Goal: Transaction & Acquisition: Purchase product/service

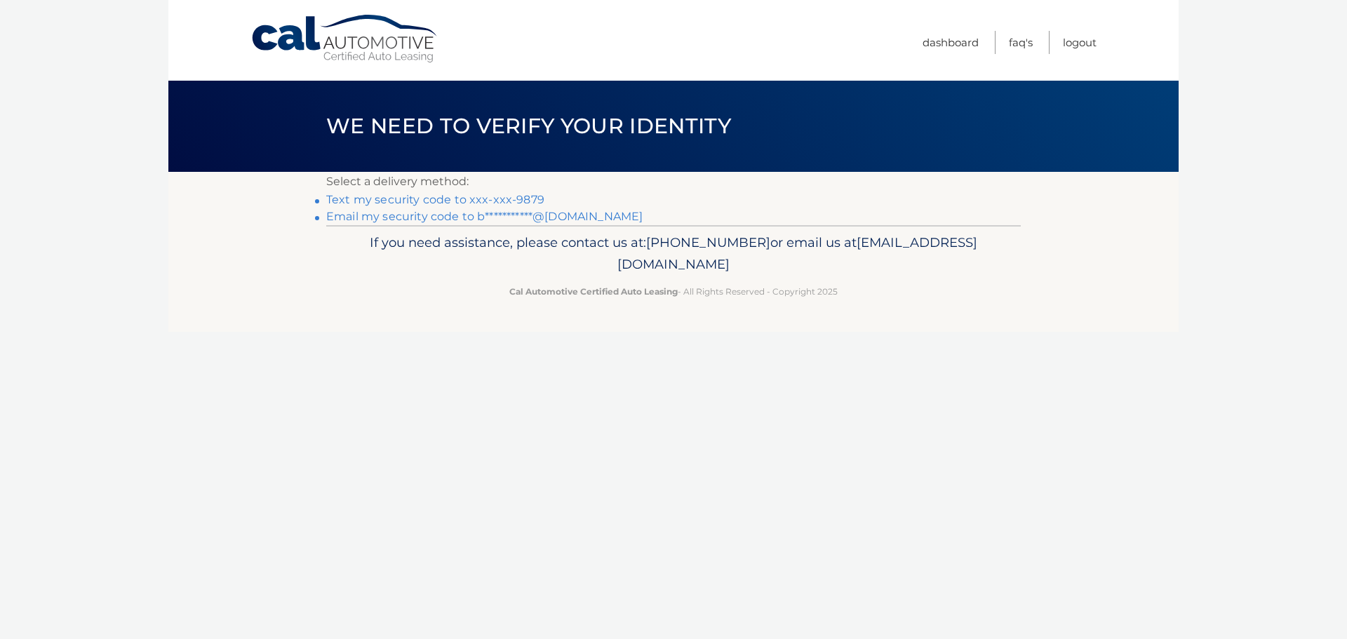
click at [519, 199] on link "Text my security code to xxx-xxx-9879" at bounding box center [435, 199] width 218 height 13
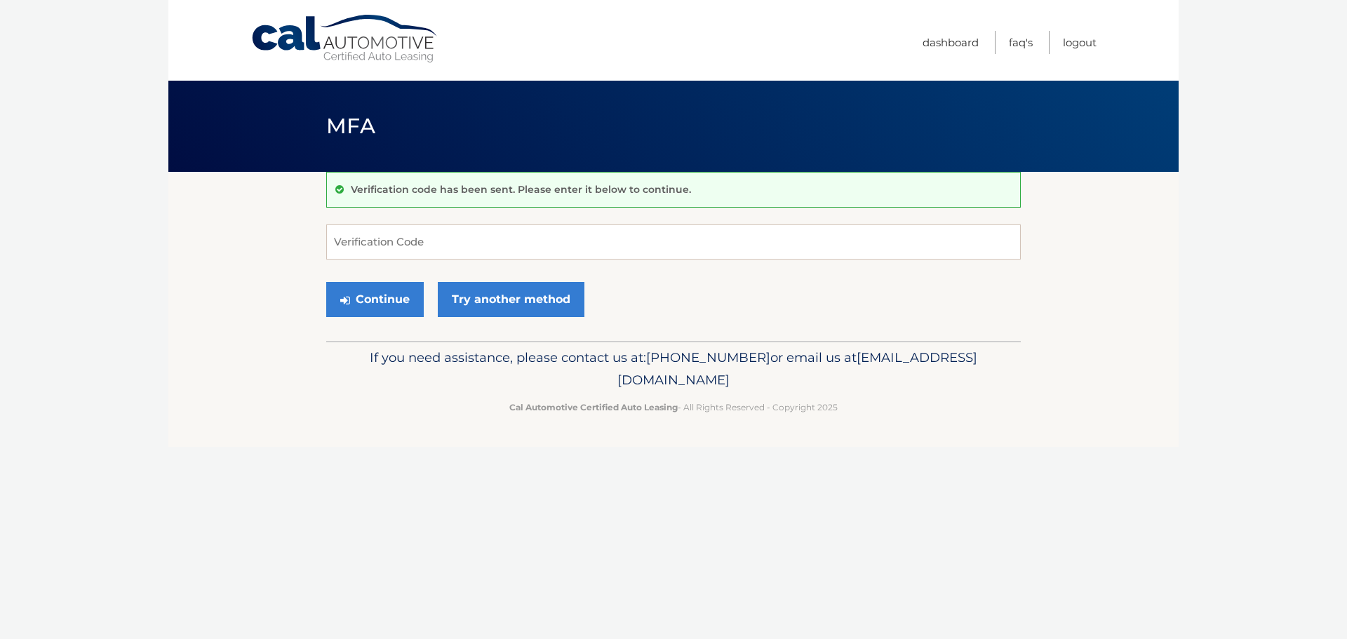
click at [604, 261] on form "Verification Code Continue Try another method" at bounding box center [673, 275] width 695 height 100
click at [460, 246] on input "Verification Code" at bounding box center [673, 242] width 695 height 35
type input "409848"
click at [427, 302] on div "Continue Try another method" at bounding box center [673, 300] width 695 height 48
click at [394, 300] on button "Continue" at bounding box center [375, 299] width 98 height 35
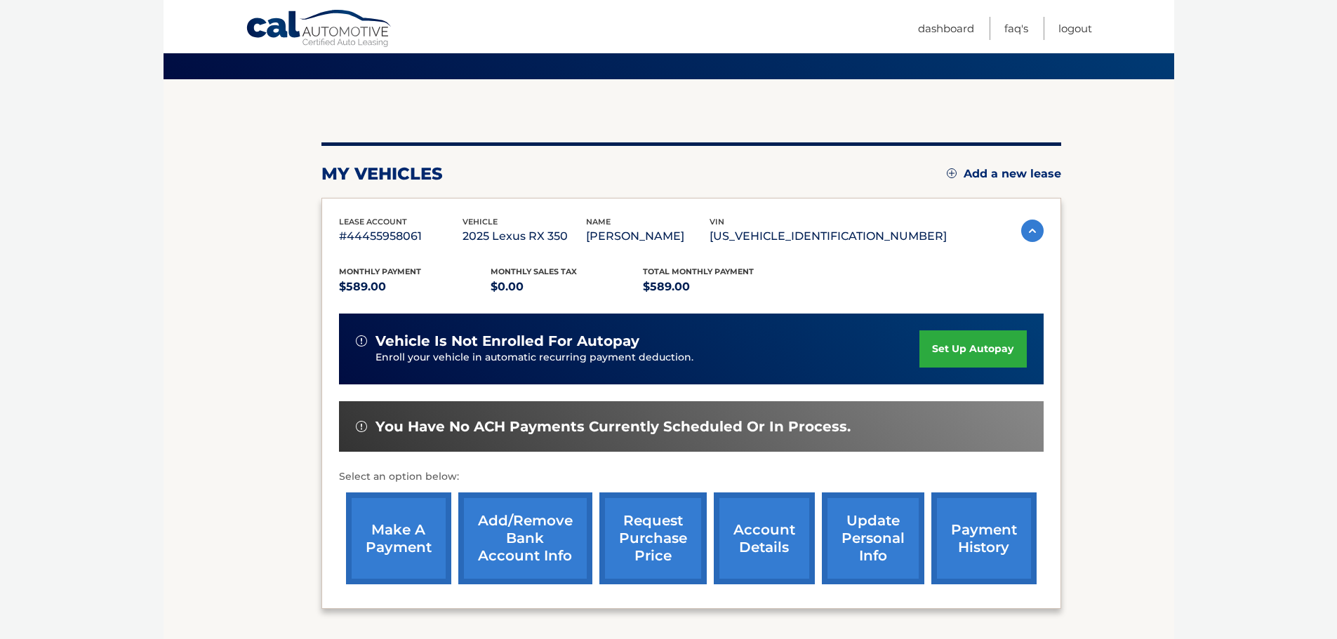
scroll to position [93, 0]
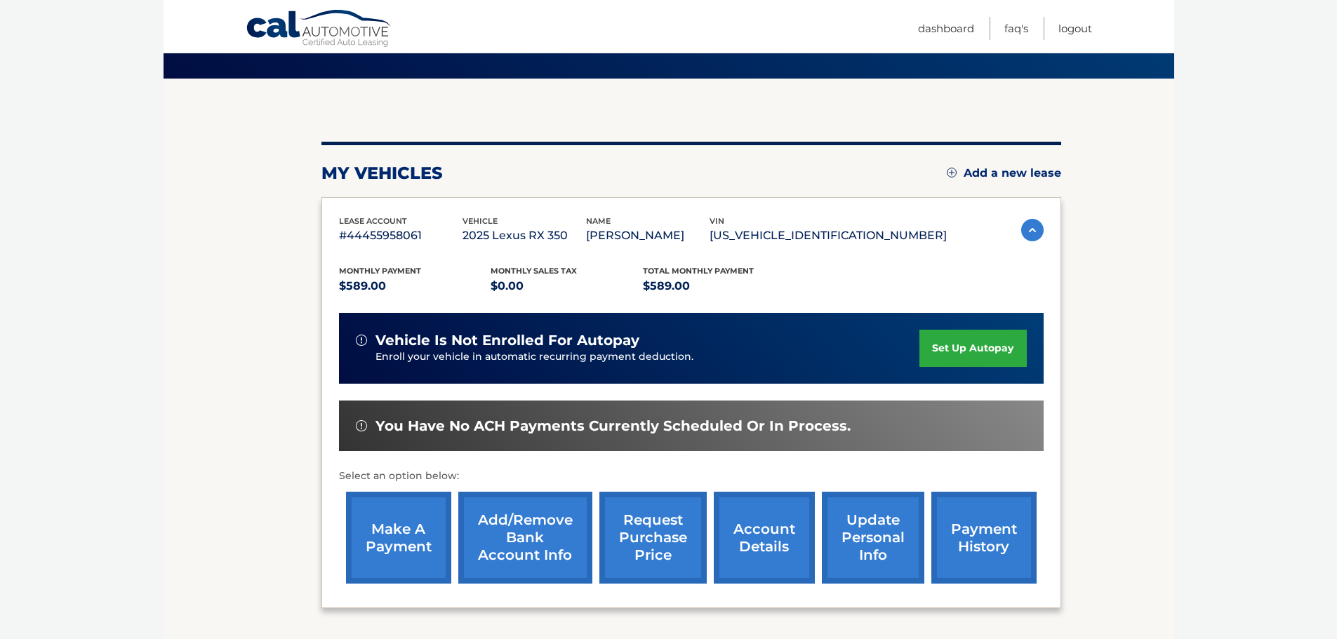
click at [397, 547] on link "make a payment" at bounding box center [398, 538] width 105 height 92
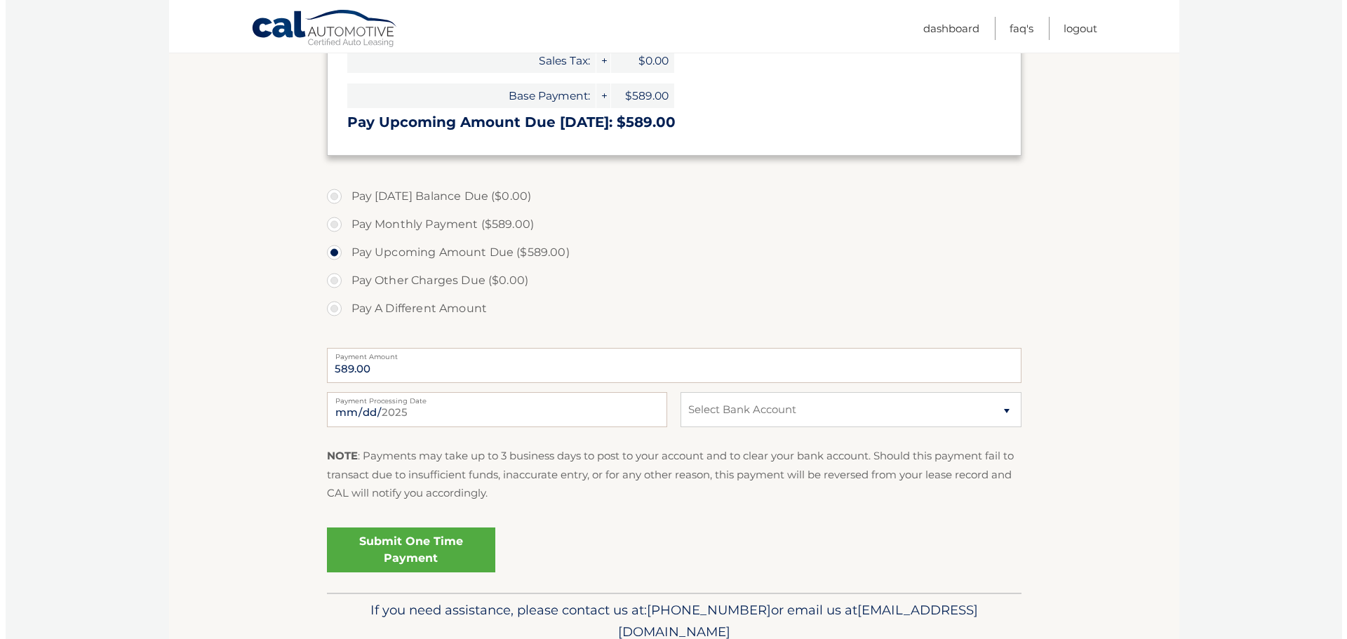
scroll to position [363, 0]
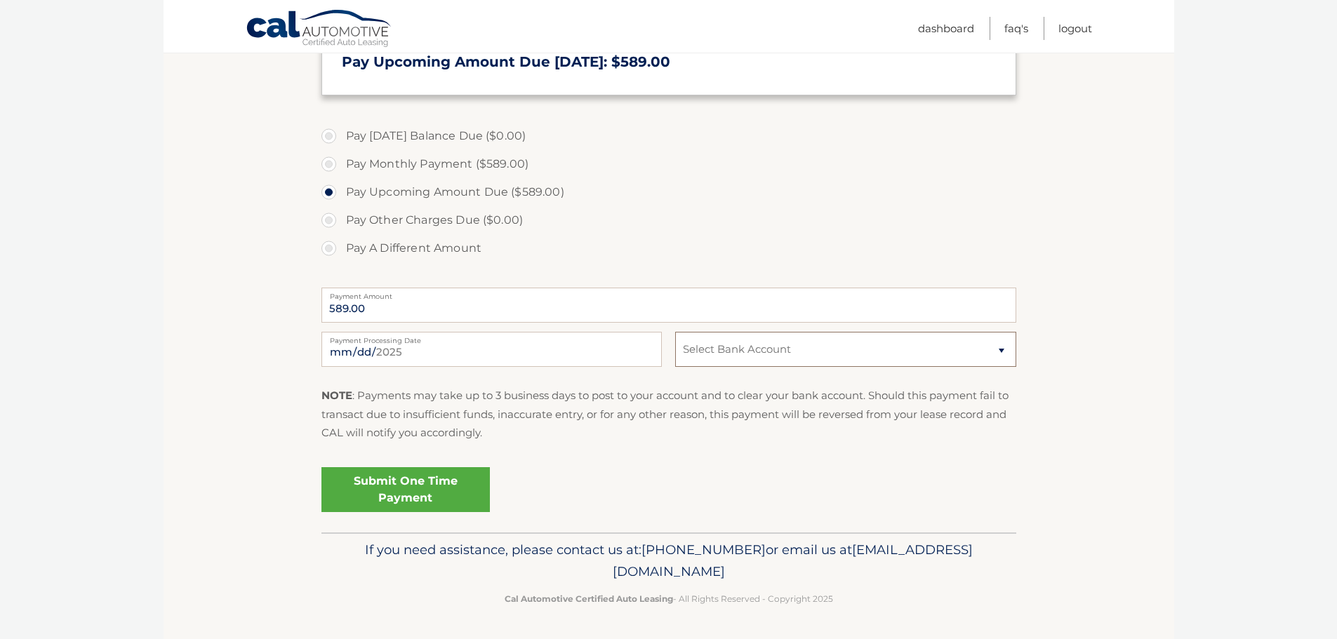
click at [711, 355] on select "Select Bank Account Checking JPMORGAN CHASE BANK, NA *****3376 Checking JPMORGA…" at bounding box center [845, 349] width 340 height 35
select select "NDY3ODA4ZDYtZTg5ZC00Yzg1LTlkNWMtNzhmNTFhYWQ1MTM2"
click at [675, 332] on select "Select Bank Account Checking JPMORGAN CHASE BANK, NA *****3376 Checking JPMORGA…" at bounding box center [845, 349] width 340 height 35
click at [436, 488] on link "Submit One Time Payment" at bounding box center [405, 489] width 168 height 45
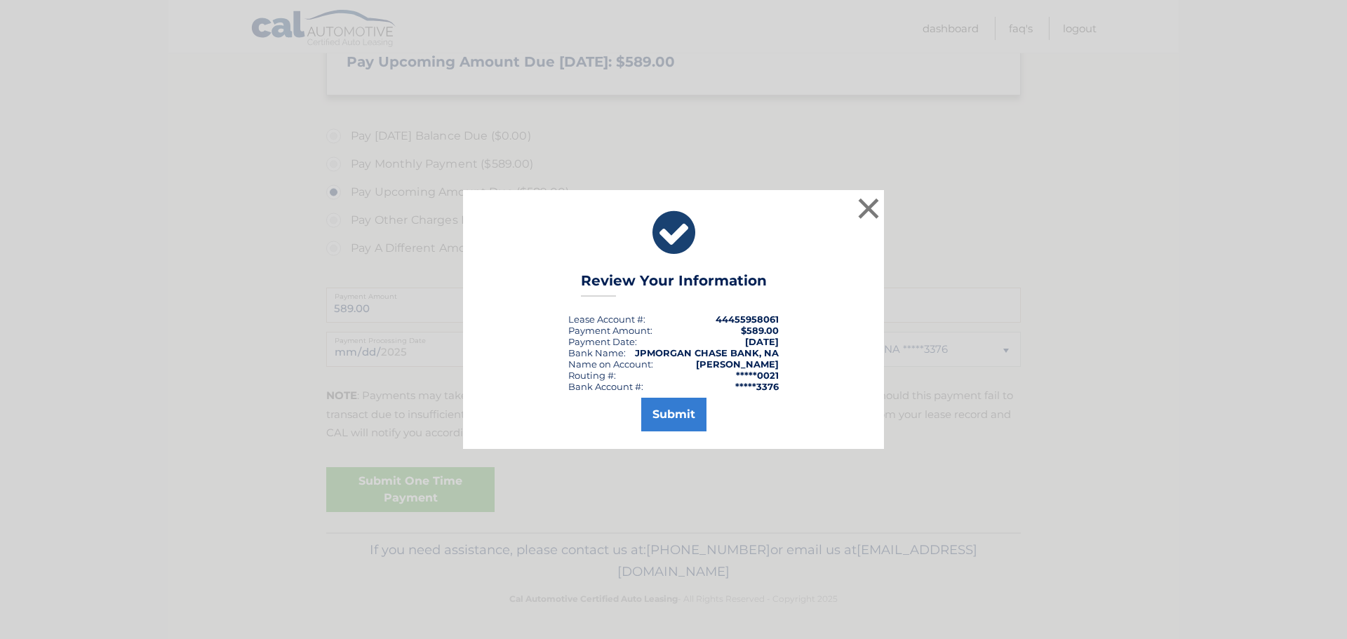
click at [707, 408] on div "Submit" at bounding box center [674, 411] width 386 height 39
click at [703, 411] on button "Submit" at bounding box center [673, 415] width 65 height 34
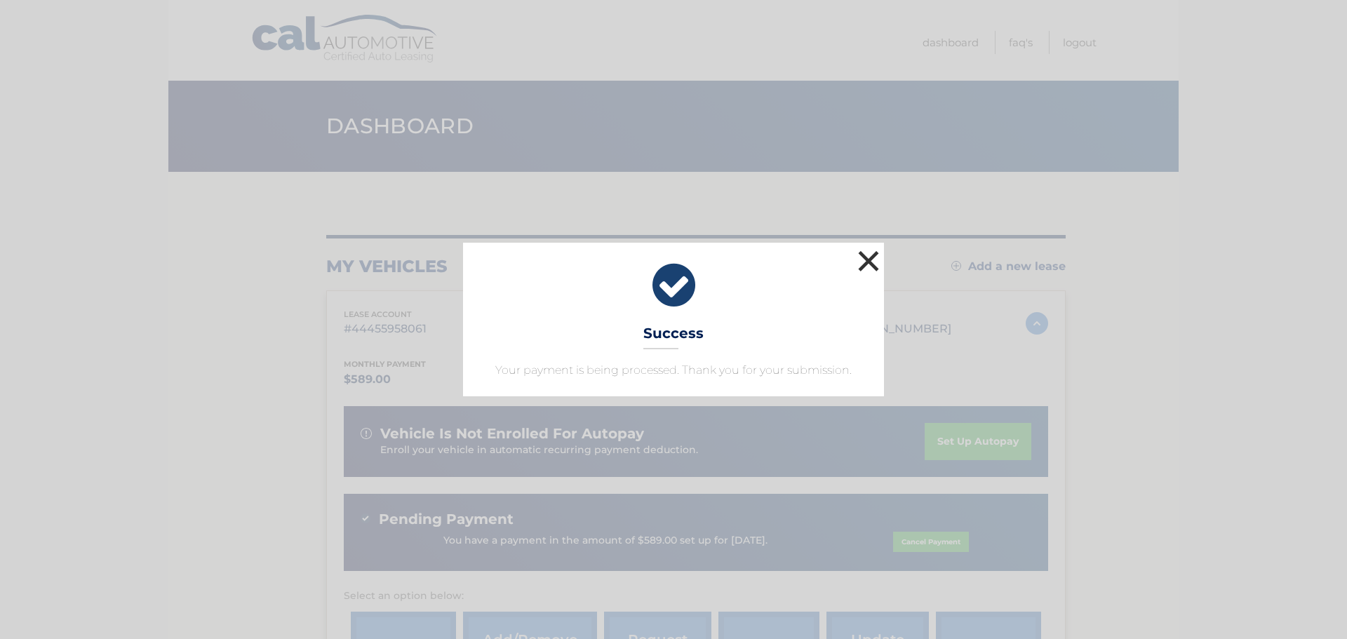
click at [863, 265] on button "×" at bounding box center [869, 261] width 28 height 28
